Goal: Task Accomplishment & Management: Use online tool/utility

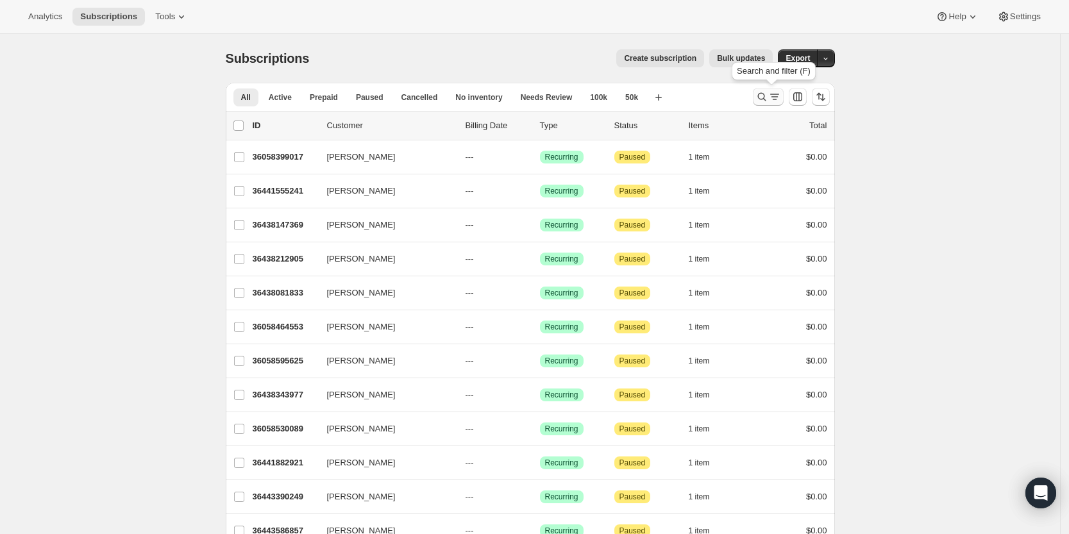
click at [768, 90] on icon "Search and filter results" at bounding box center [762, 96] width 13 height 13
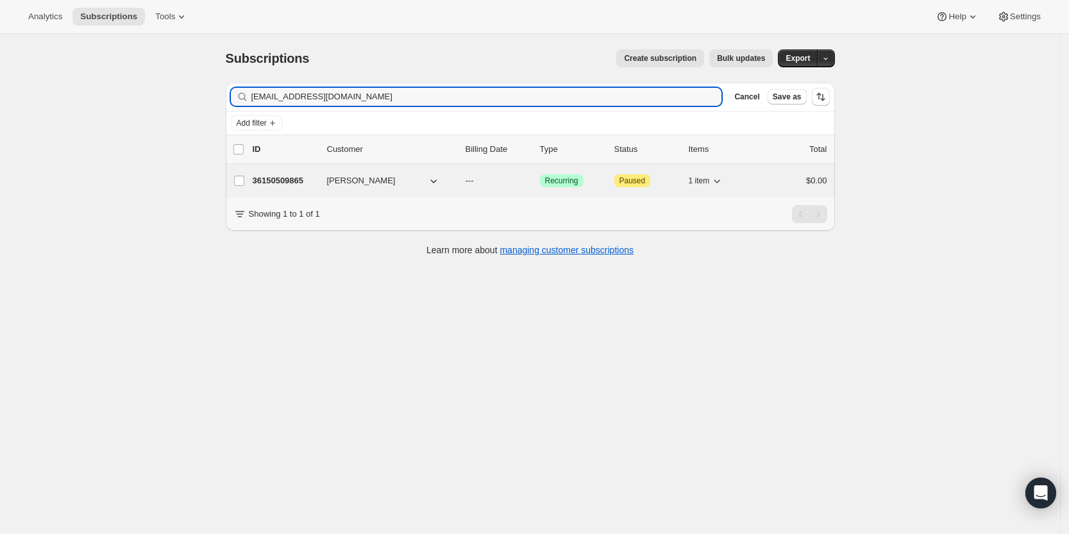
type input "[EMAIL_ADDRESS][DOMAIN_NAME]"
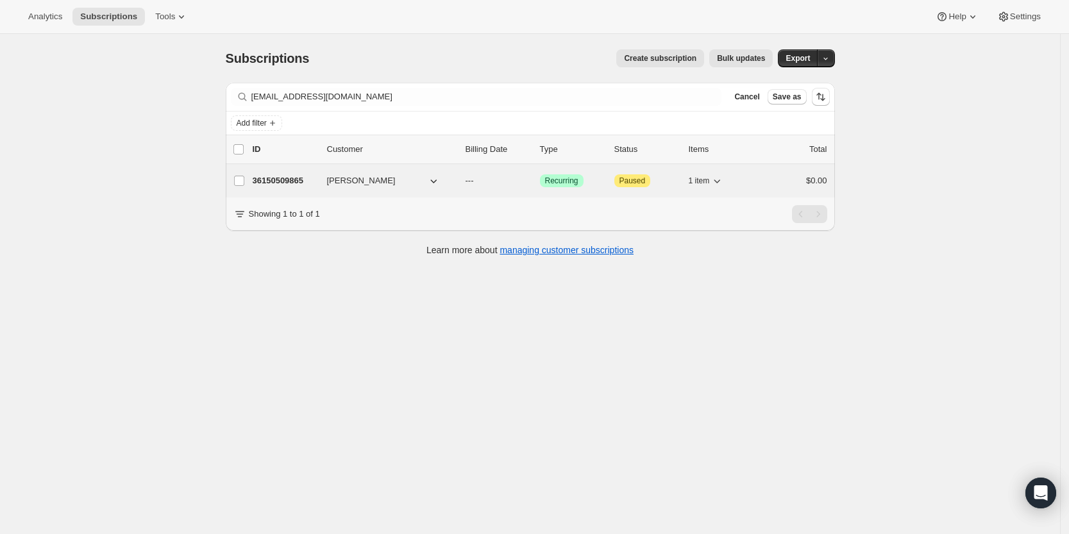
click at [286, 176] on p "36150509865" at bounding box center [285, 180] width 64 height 13
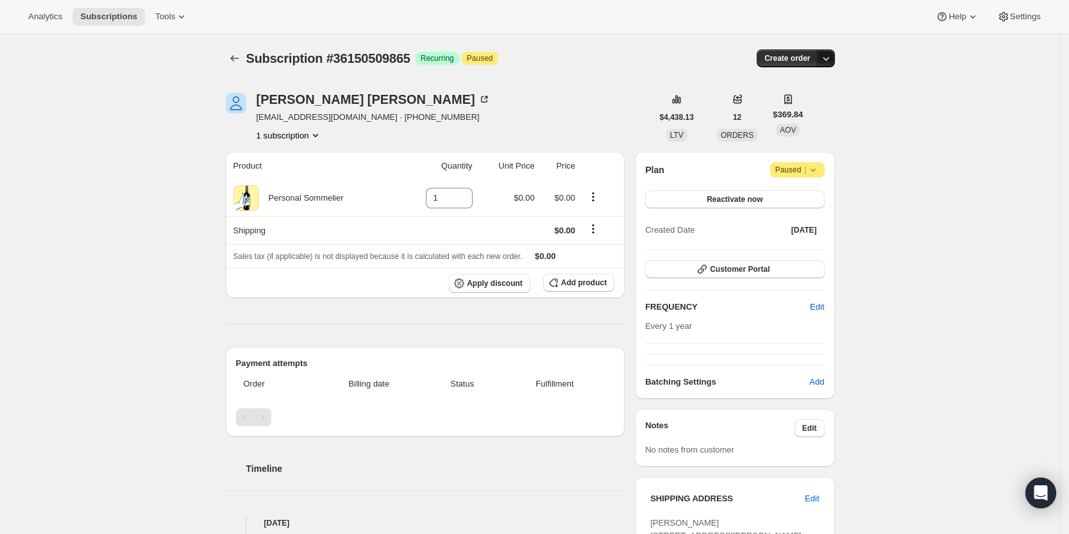
click at [833, 56] on icon "button" at bounding box center [826, 58] width 13 height 13
click at [811, 112] on span "Create custom one-time order" at bounding box center [775, 107] width 111 height 10
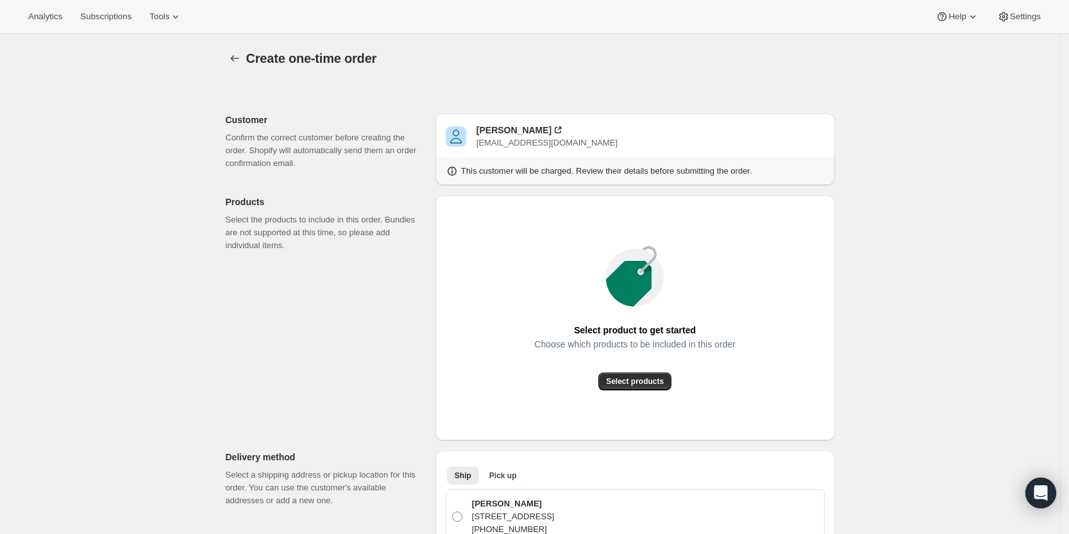
click at [637, 391] on div "Select product to get started Choose which products to be included in this orde…" at bounding box center [635, 318] width 379 height 225
click at [637, 378] on span "Select products" at bounding box center [635, 382] width 58 height 10
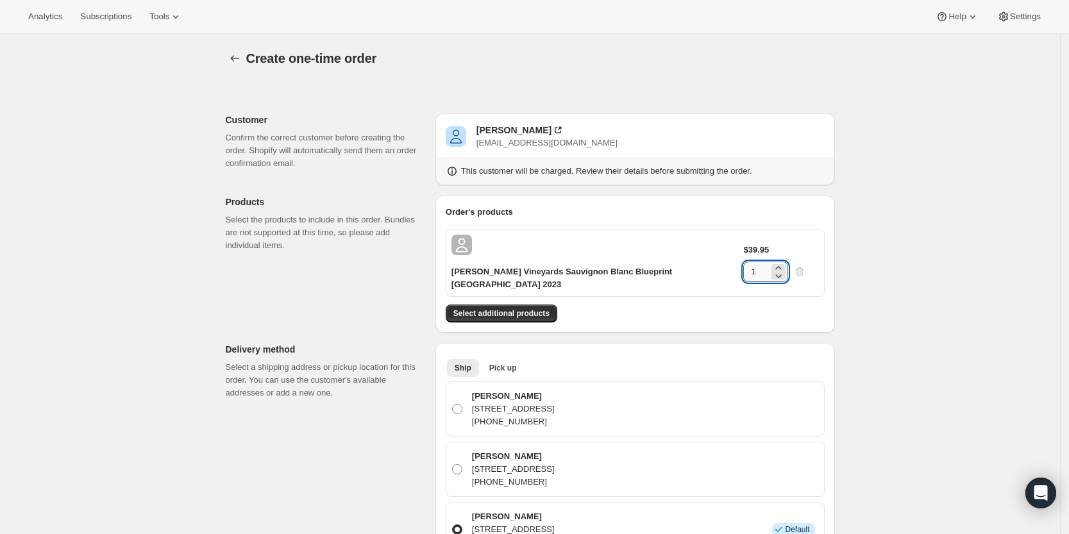
click at [769, 262] on input "1" at bounding box center [756, 272] width 26 height 21
type input "6"
click at [525, 305] on button "Select additional products" at bounding box center [502, 314] width 112 height 18
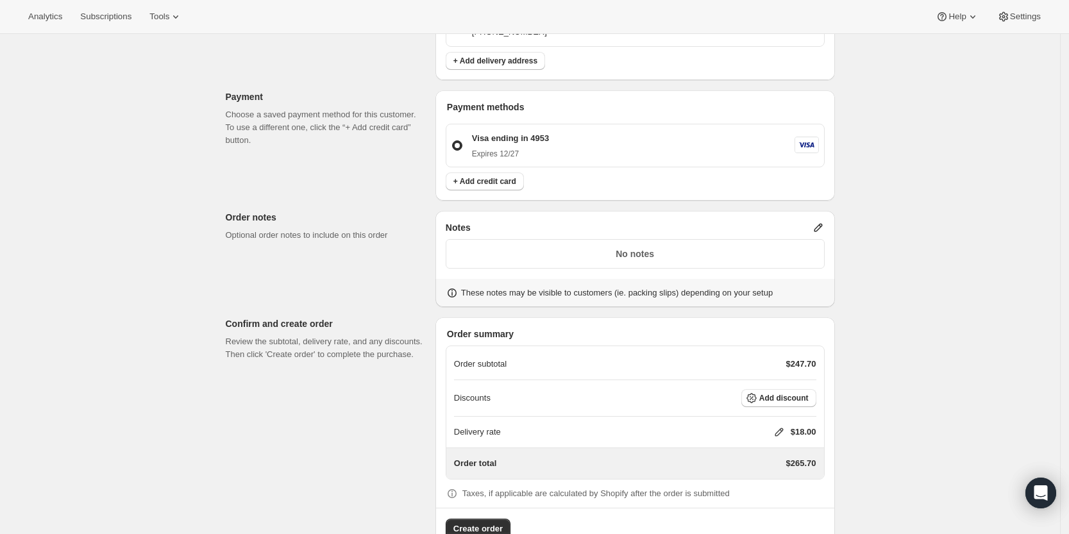
scroll to position [549, 0]
drag, startPoint x: 821, startPoint y: 194, endPoint x: 726, endPoint y: 219, distance: 98.2
click at [726, 219] on div "Notes No notes These notes may be visible to customers (ie. packing slips) depe…" at bounding box center [636, 260] width 400 height 96
click at [726, 249] on p "No notes" at bounding box center [635, 255] width 362 height 13
click at [819, 223] on icon at bounding box center [818, 229] width 13 height 13
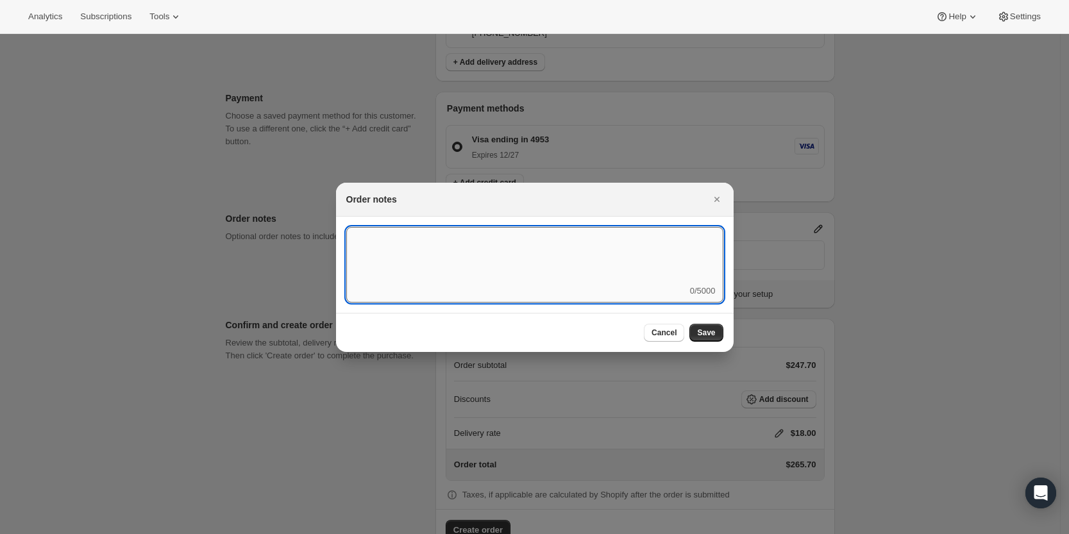
click at [633, 237] on textarea ":rd5:" at bounding box center [534, 256] width 377 height 58
type textarea "Temp control"
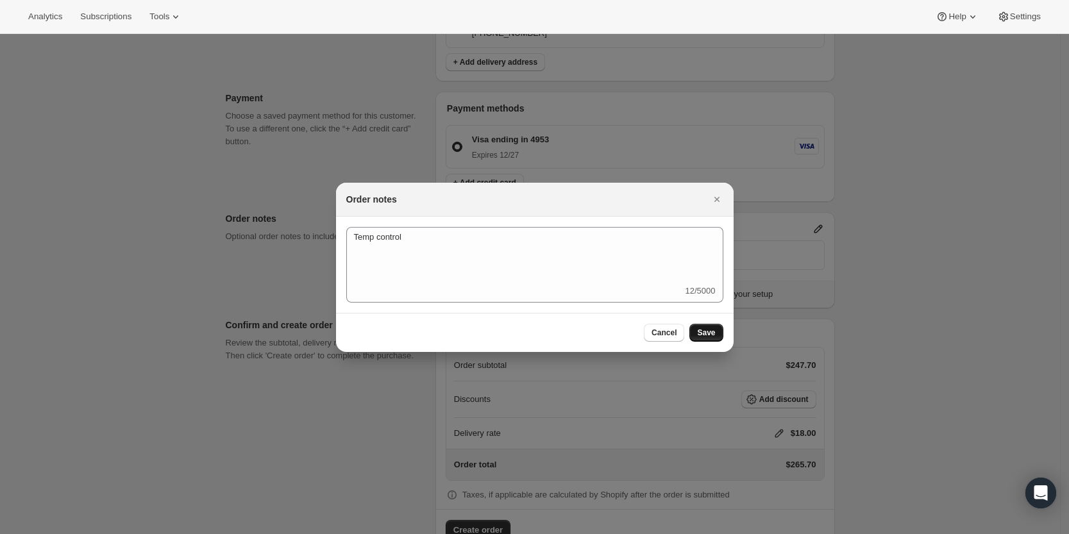
click at [712, 326] on button "Save" at bounding box center [706, 333] width 33 height 18
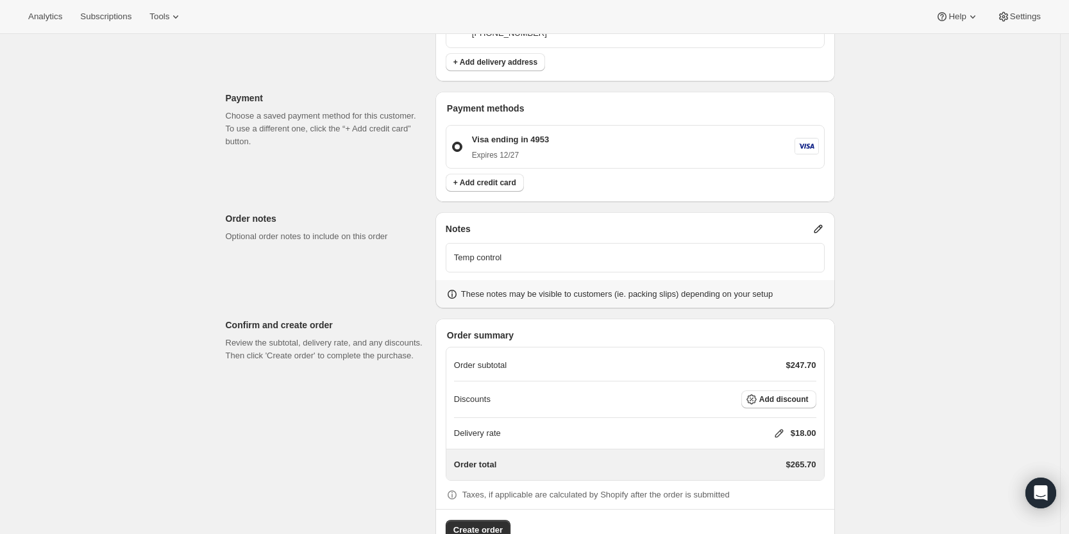
click at [776, 427] on icon at bounding box center [779, 433] width 13 height 13
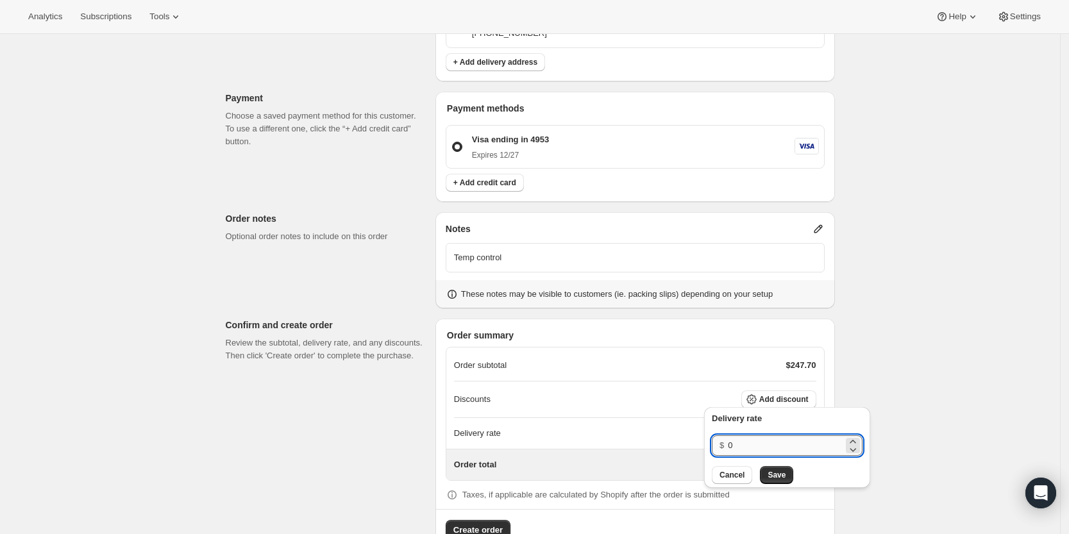
click at [753, 450] on input "0" at bounding box center [785, 446] width 115 height 21
type input "0"
click at [768, 473] on span "Save" at bounding box center [777, 475] width 18 height 10
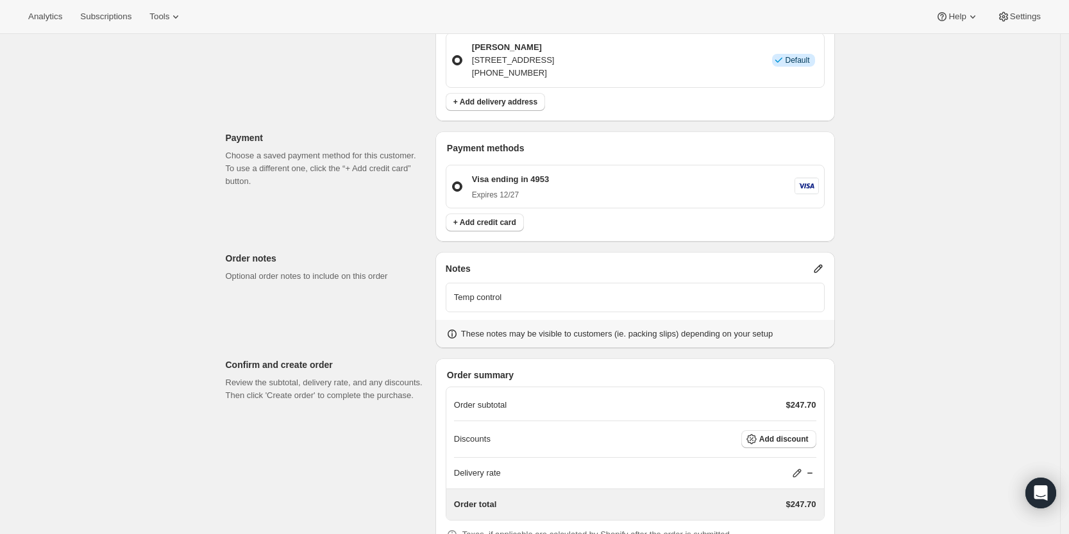
scroll to position [550, 0]
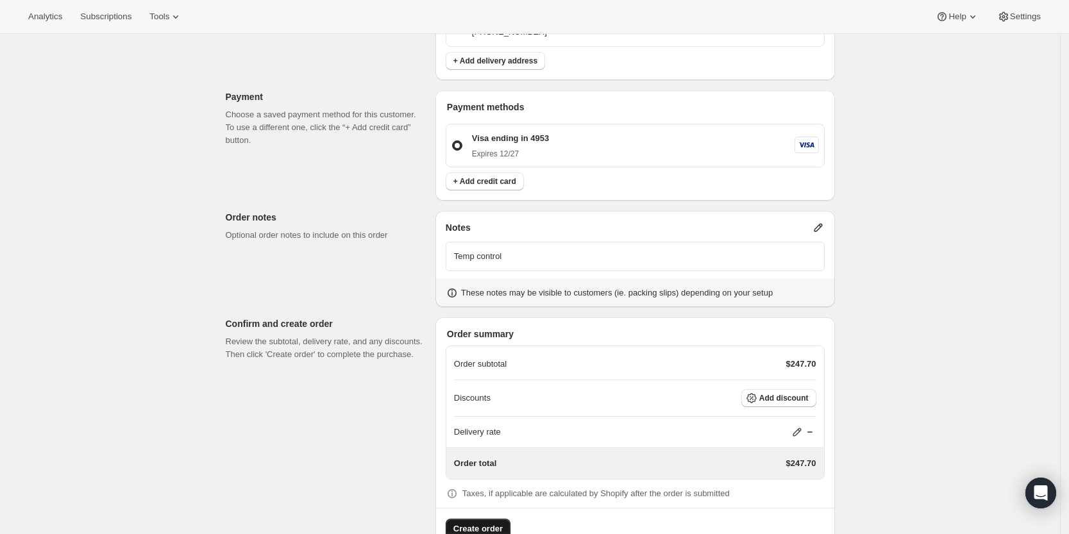
click at [497, 523] on span "Create order" at bounding box center [478, 529] width 49 height 13
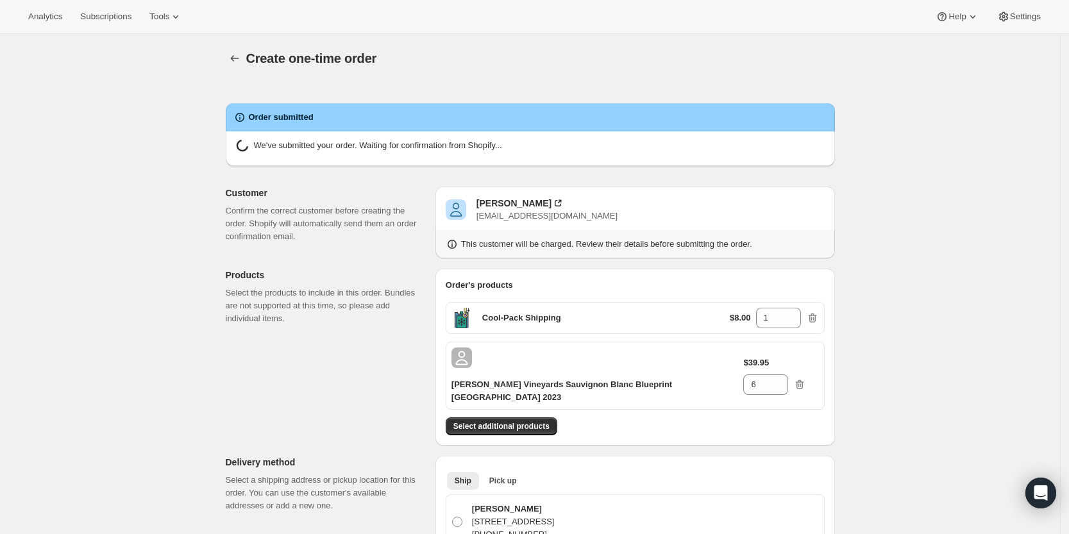
radio input "true"
